Goal: Check status: Check status

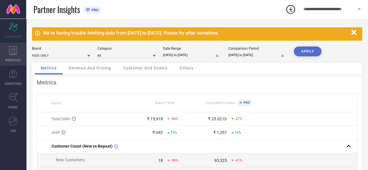
click at [15, 51] on icon at bounding box center [13, 50] width 8 height 9
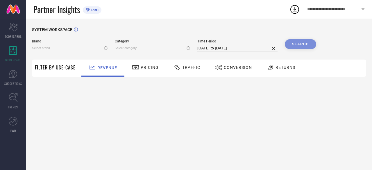
type input "KIDS ONLY"
type input "All"
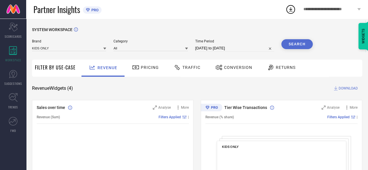
click at [217, 47] on input "[DATE] to [DATE]" at bounding box center [234, 48] width 79 height 7
select select "6"
select select "2025"
select select "7"
select select "2025"
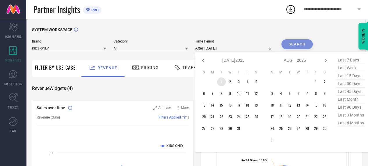
click at [223, 84] on td "1" at bounding box center [221, 81] width 9 height 9
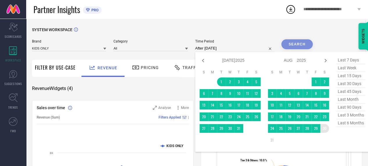
type input "[DATE] to [DATE]"
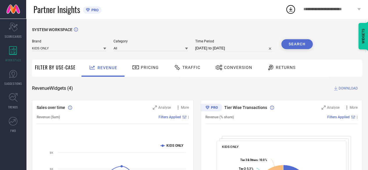
click at [231, 65] on div "Conversion" at bounding box center [234, 68] width 40 height 10
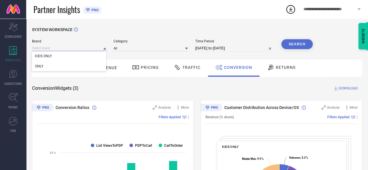
click at [102, 48] on input at bounding box center [69, 48] width 74 height 6
click at [93, 51] on input at bounding box center [69, 48] width 74 height 6
click at [75, 65] on div "ONLY" at bounding box center [69, 66] width 74 height 10
click at [72, 49] on input at bounding box center [69, 48] width 74 height 6
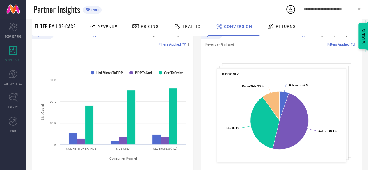
scroll to position [73, 0]
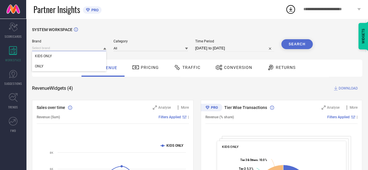
click at [103, 49] on input at bounding box center [69, 48] width 74 height 6
click at [104, 49] on icon at bounding box center [104, 48] width 3 height 3
click at [81, 67] on div "ONLY" at bounding box center [69, 66] width 74 height 10
select select "6"
select select "2025"
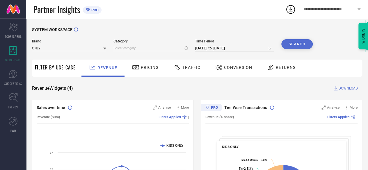
select select "7"
select select "2025"
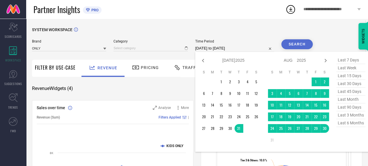
click at [202, 49] on input "[DATE] to [DATE]" at bounding box center [234, 48] width 79 height 7
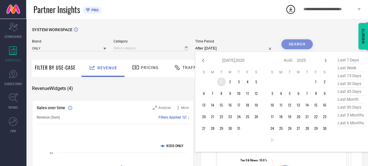
click at [222, 85] on td "1" at bounding box center [221, 81] width 9 height 9
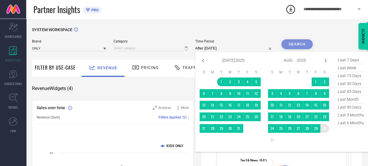
type input "[DATE] to [DATE]"
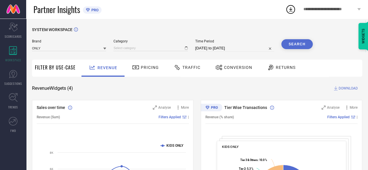
click at [301, 47] on button "Search" at bounding box center [296, 44] width 31 height 10
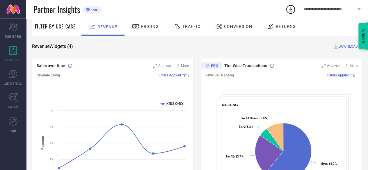
scroll to position [40, 0]
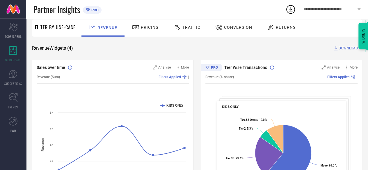
click at [235, 27] on span "Conversion" at bounding box center [238, 27] width 28 height 5
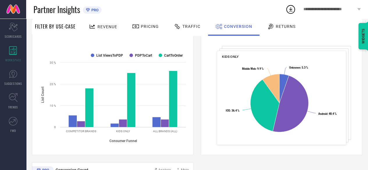
scroll to position [91, 0]
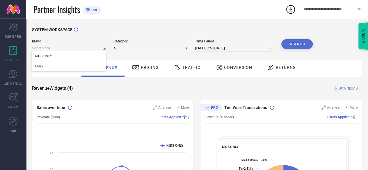
click at [100, 49] on input at bounding box center [69, 48] width 74 height 6
click at [105, 49] on icon at bounding box center [104, 49] width 3 height 2
click at [84, 66] on div "ONLY" at bounding box center [69, 66] width 74 height 10
click at [288, 44] on button "Search" at bounding box center [296, 44] width 31 height 10
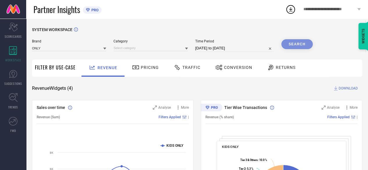
click at [229, 67] on span "Conversion" at bounding box center [238, 67] width 28 height 5
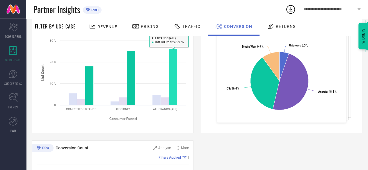
scroll to position [113, 0]
